Goal: Task Accomplishment & Management: Manage account settings

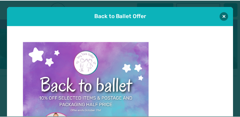
scroll to position [6, 0]
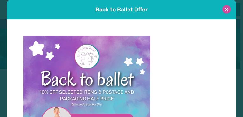
click at [225, 9] on button at bounding box center [226, 9] width 9 height 9
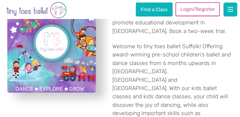
scroll to position [111, 0]
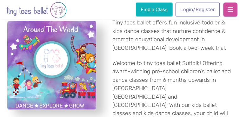
click at [229, 9] on span "button" at bounding box center [231, 9] width 6 height 6
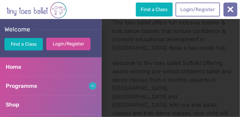
click at [60, 44] on link "Login/Register" at bounding box center [68, 44] width 44 height 12
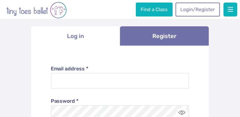
scroll to position [32, 0]
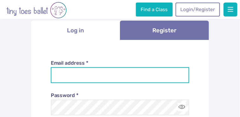
type input "**********"
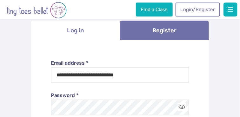
click at [77, 35] on li "Log in" at bounding box center [75, 30] width 89 height 19
click at [81, 29] on li "Log in" at bounding box center [75, 30] width 89 height 19
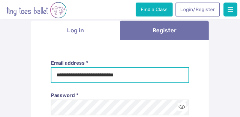
drag, startPoint x: 131, startPoint y: 77, endPoint x: -1, endPoint y: 76, distance: 131.7
